Goal: Task Accomplishment & Management: Manage account settings

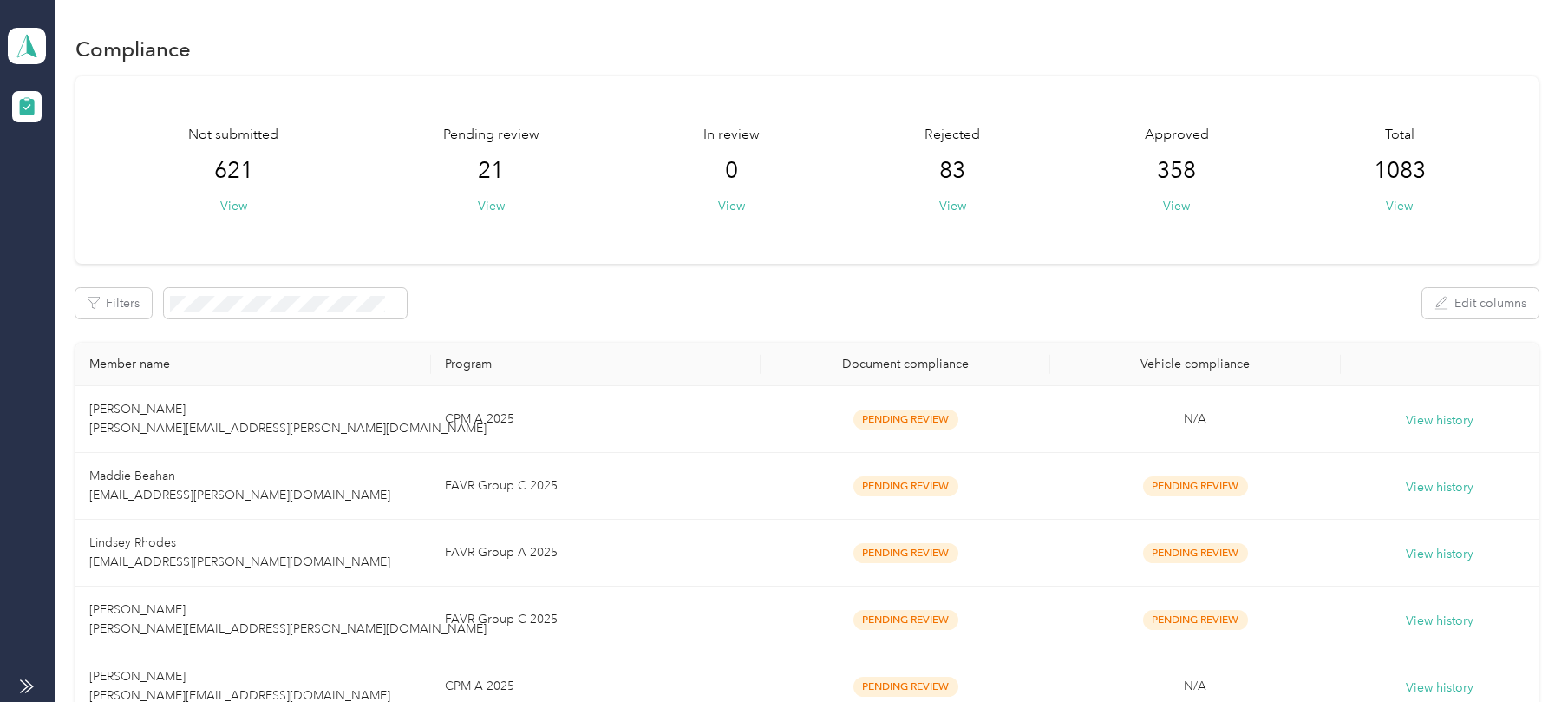
click at [32, 12] on div "Option Care Health Team dashboard" at bounding box center [27, 30] width 38 height 61
click at [29, 24] on div "Option Care Health Team dashboard" at bounding box center [27, 46] width 38 height 61
click at [68, 180] on div "Log out" at bounding box center [56, 182] width 67 height 18
